Goal: Navigation & Orientation: Find specific page/section

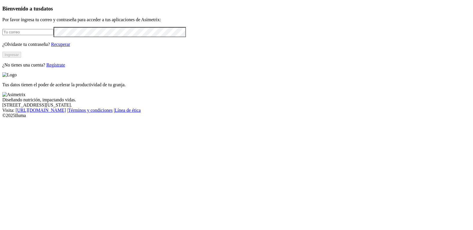
type input "[PERSON_NAME][EMAIL_ADDRESS][DOMAIN_NAME]"
click at [21, 58] on button "Ingresar" at bounding box center [11, 55] width 19 height 6
